Goal: Task Accomplishment & Management: Manage account settings

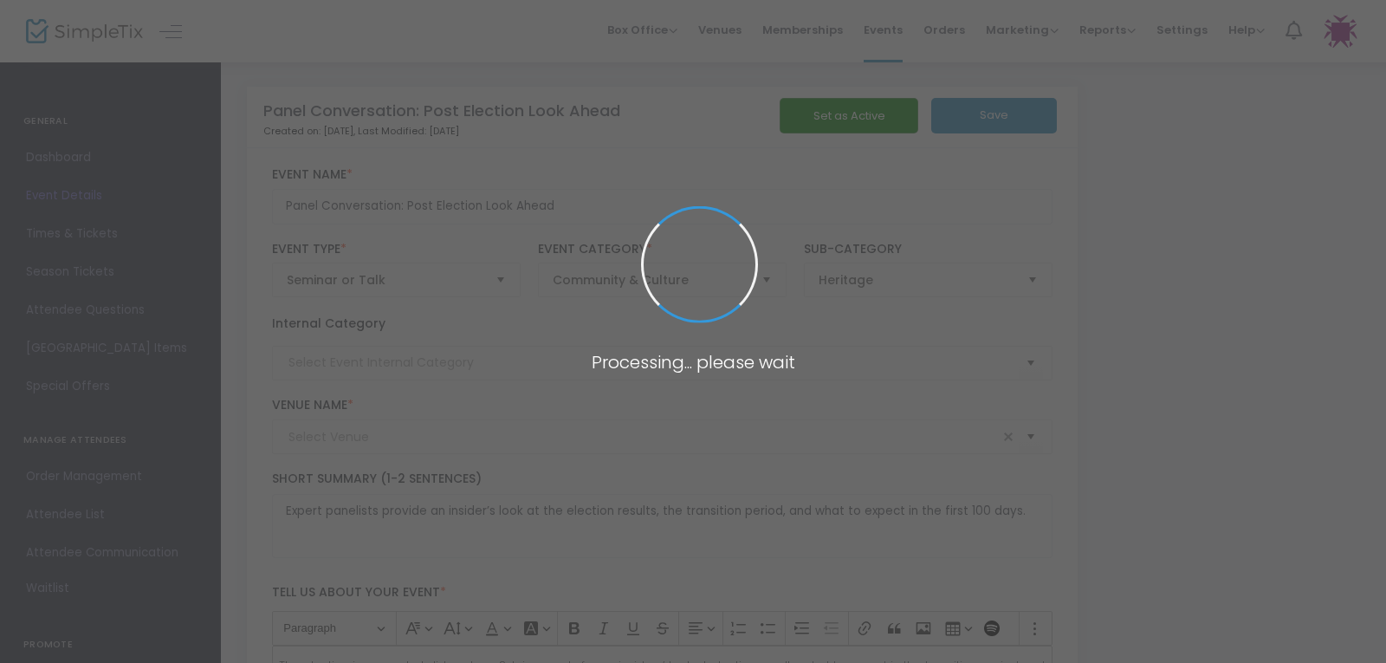
type input "[PERSON_NAME] and [PERSON_NAME] Capital [GEOGRAPHIC_DATA]"
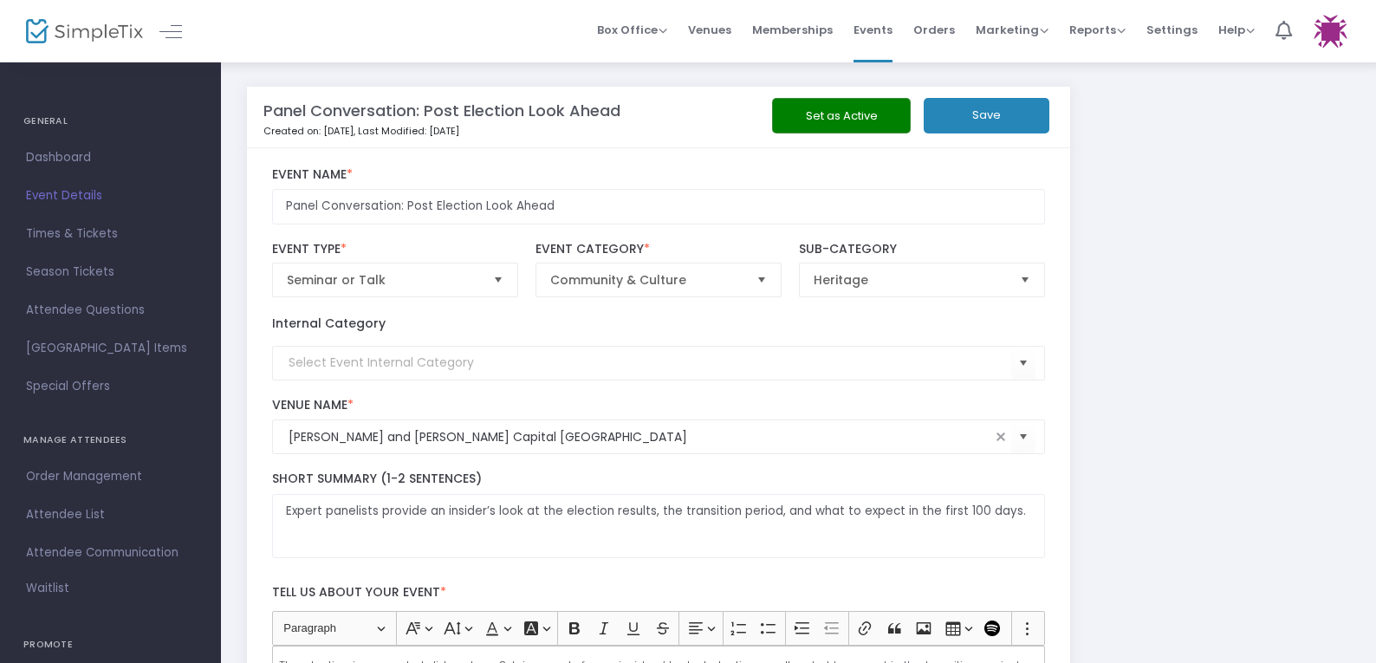
click at [123, 37] on img at bounding box center [84, 31] width 117 height 25
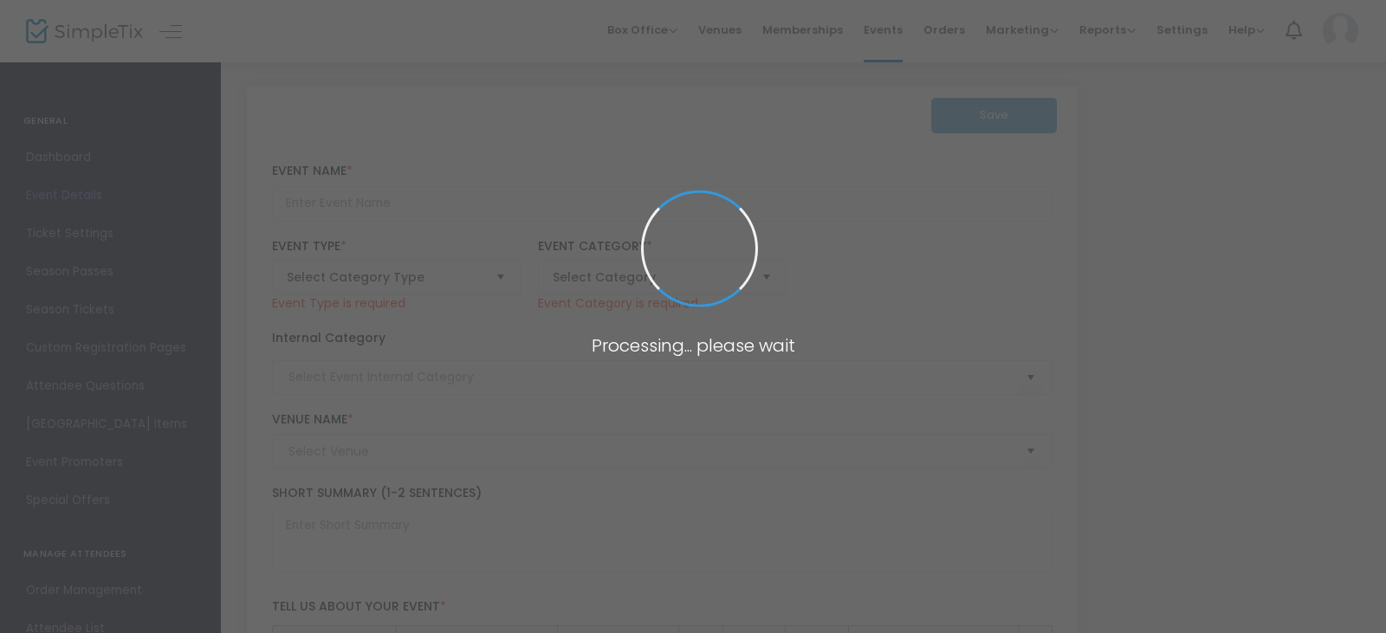
type input "Panel Conversation: Post Election Look Ahead"
type textarea "Expert panelists provide an insider’s look at the election results, the transit…"
type input "Register Now"
type input "[PERSON_NAME] and [PERSON_NAME] Capital [GEOGRAPHIC_DATA]"
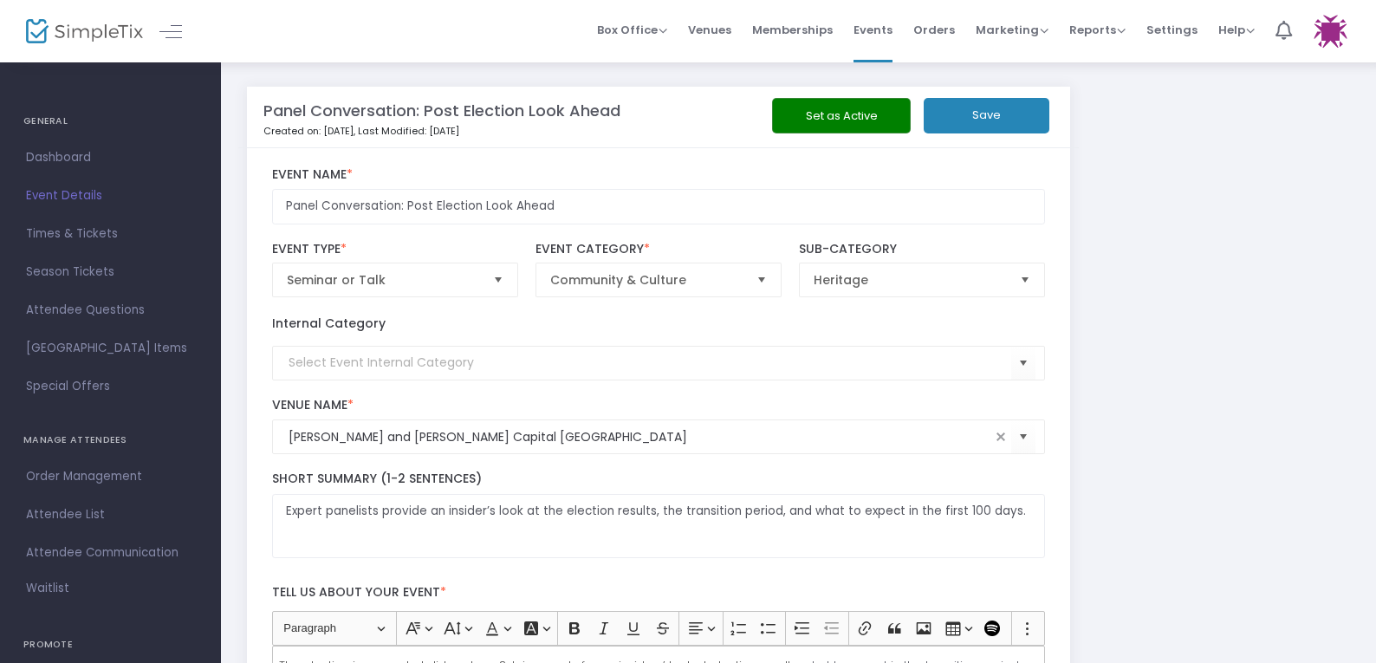
click at [124, 36] on img at bounding box center [84, 31] width 117 height 25
